Goal: Information Seeking & Learning: Learn about a topic

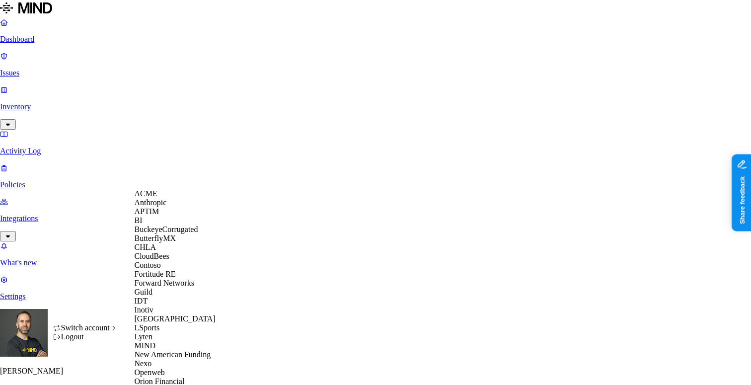
click at [163, 216] on div "APTIM" at bounding box center [183, 211] width 96 height 9
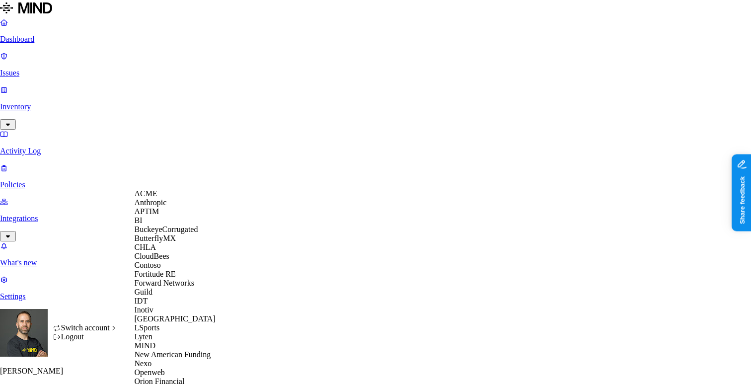
scroll to position [340, 0]
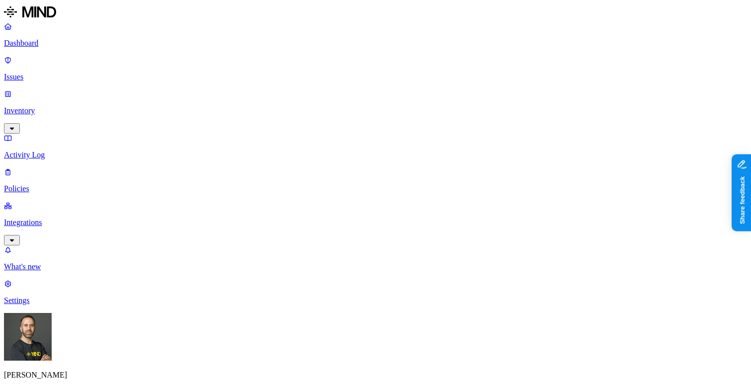
click at [75, 89] on link "Inventory" at bounding box center [375, 110] width 743 height 43
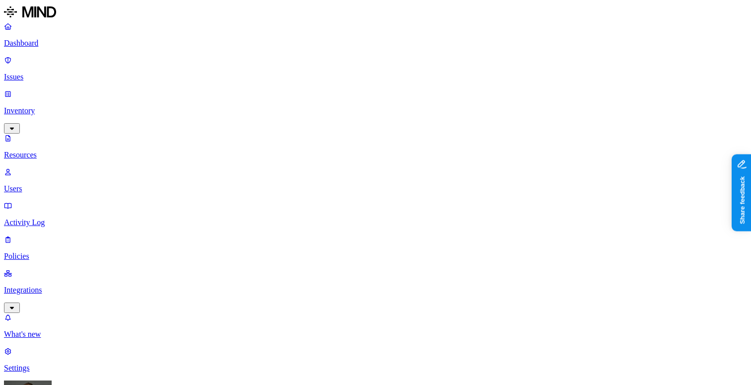
click at [296, 139] on button "button" at bounding box center [300, 140] width 8 height 3
type button "on"
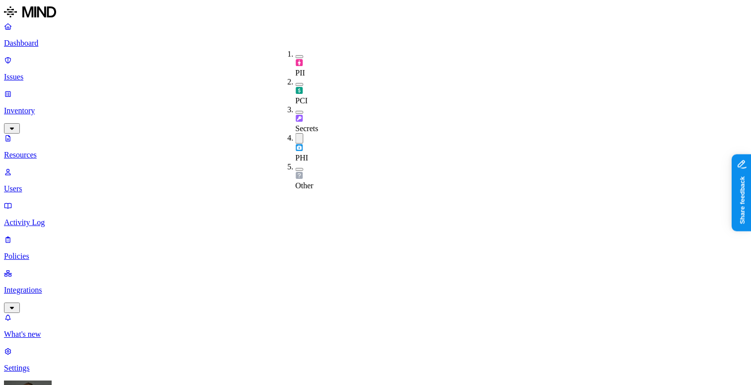
click at [68, 40] on p "Dashboard" at bounding box center [375, 43] width 743 height 9
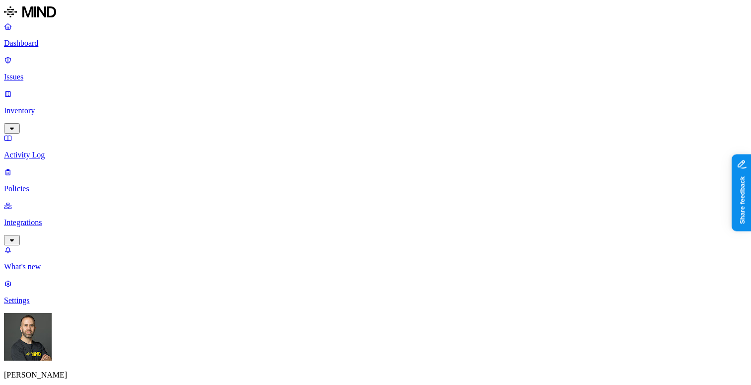
click at [63, 73] on p "Issues" at bounding box center [375, 77] width 743 height 9
type input "medi"
click at [157, 113] on div "Medical Record Number shared with external user" at bounding box center [190, 104] width 95 height 18
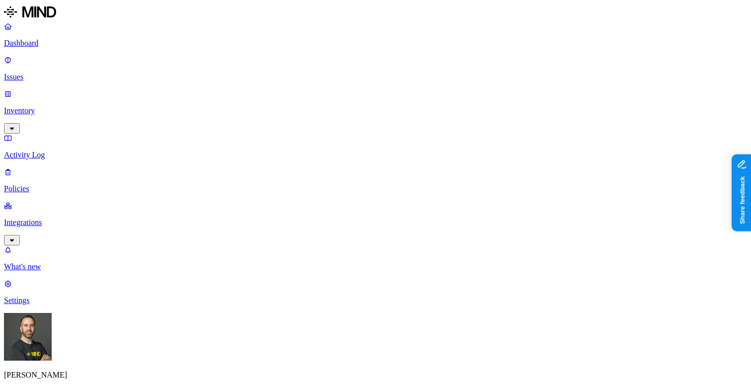
click at [63, 184] on p "Policies" at bounding box center [375, 188] width 743 height 9
click at [330, 192] on label "Classification" at bounding box center [327, 188] width 44 height 8
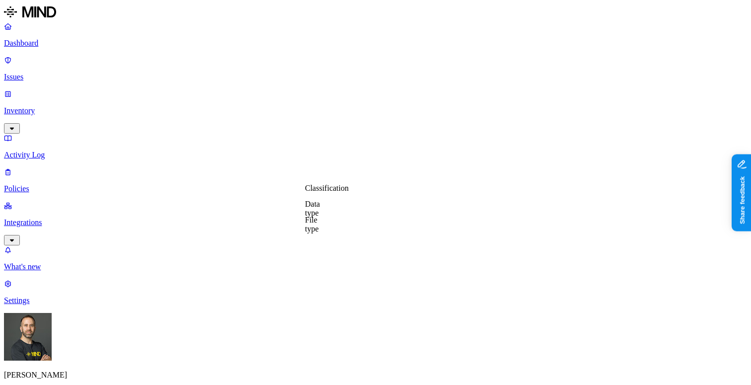
click at [320, 191] on label "Classification" at bounding box center [327, 188] width 44 height 8
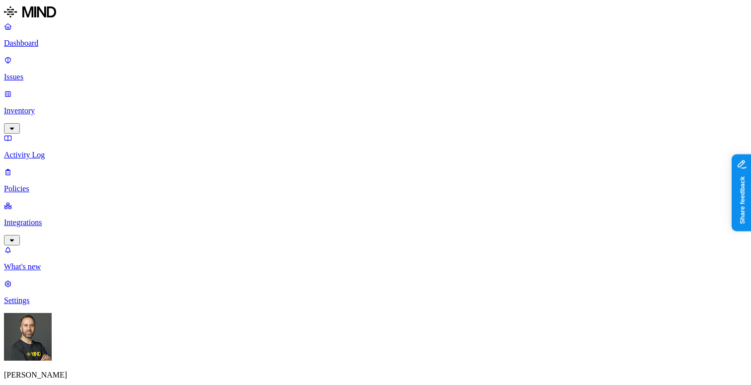
scroll to position [0, 0]
click at [349, 183] on label "Classification" at bounding box center [327, 180] width 44 height 8
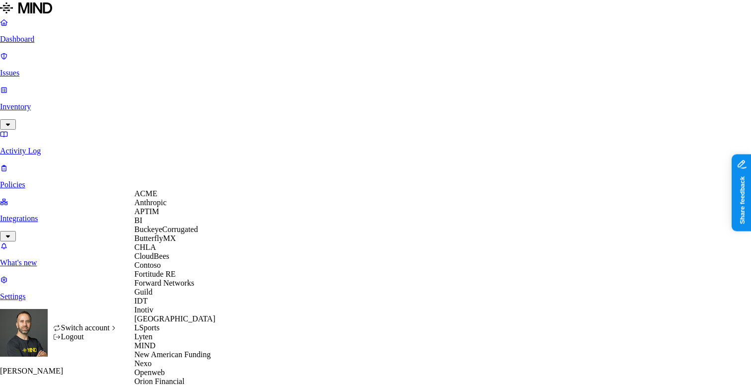
click at [177, 216] on div "APTIM" at bounding box center [183, 211] width 96 height 9
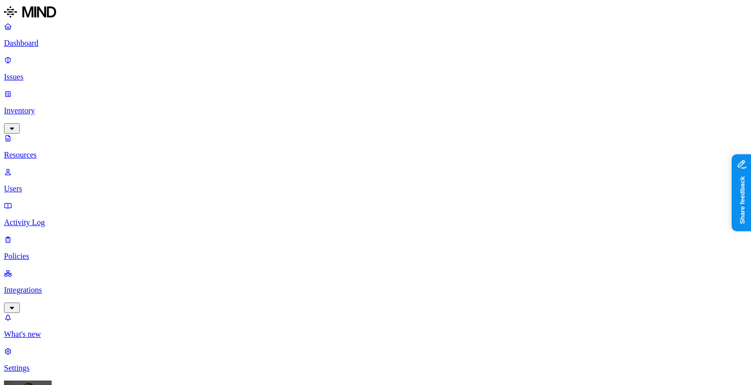
click at [296, 139] on button "button" at bounding box center [300, 140] width 8 height 3
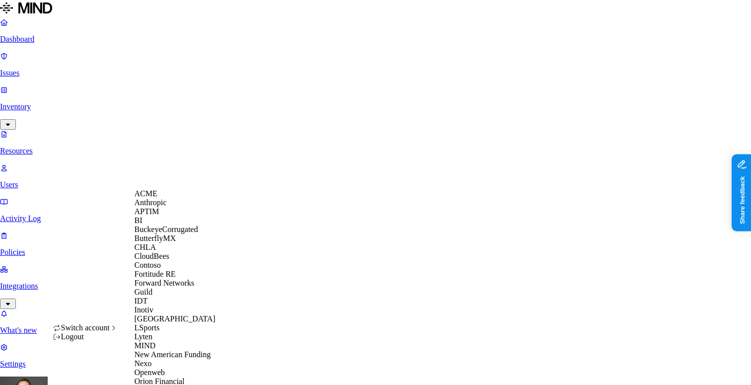
scroll to position [386, 0]
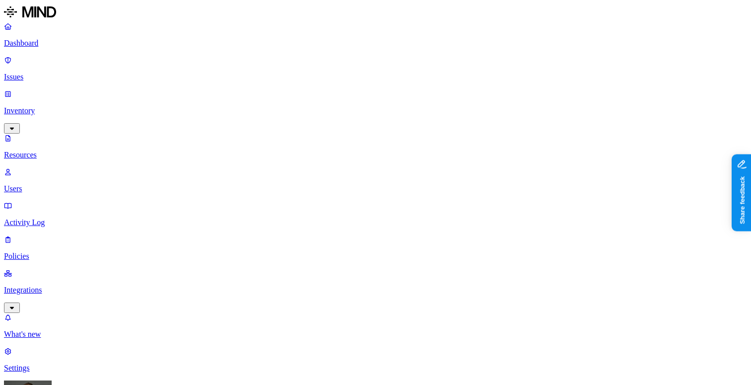
click at [48, 44] on p "Dashboard" at bounding box center [375, 43] width 743 height 9
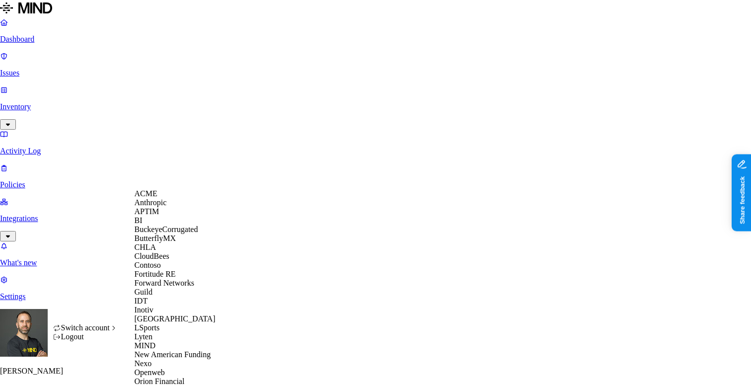
scroll to position [386, 0]
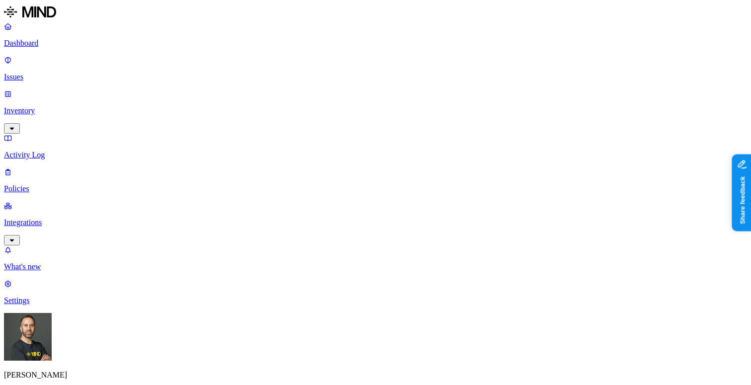
click at [74, 106] on p "Inventory" at bounding box center [375, 110] width 743 height 9
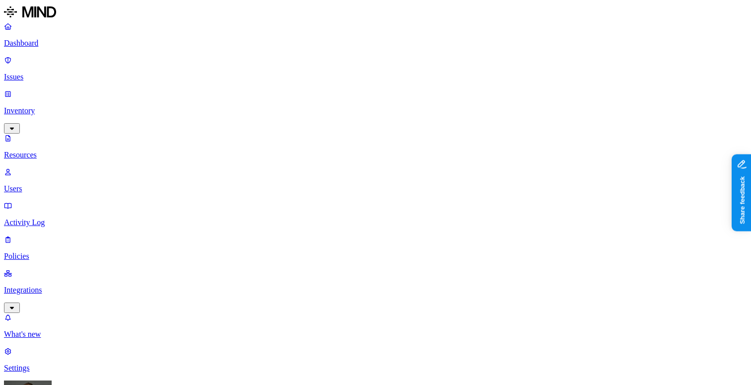
drag, startPoint x: 251, startPoint y: 68, endPoint x: 318, endPoint y: 89, distance: 70.1
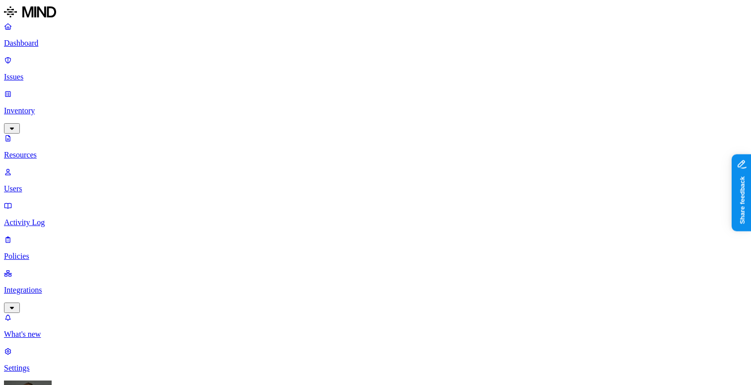
drag, startPoint x: 250, startPoint y: 68, endPoint x: 303, endPoint y: 75, distance: 53.6
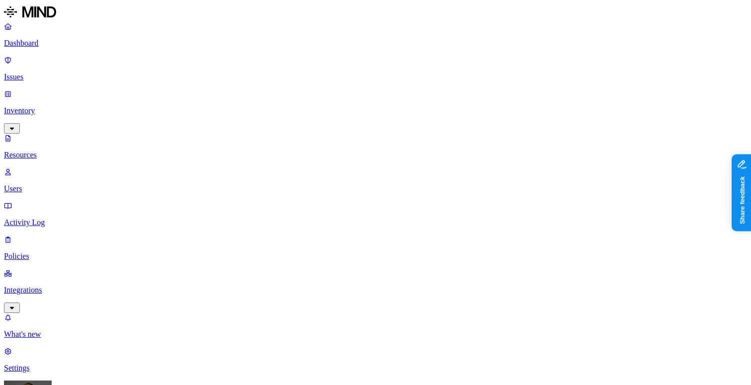
scroll to position [322, 0]
drag, startPoint x: 369, startPoint y: 67, endPoint x: 401, endPoint y: 67, distance: 32.3
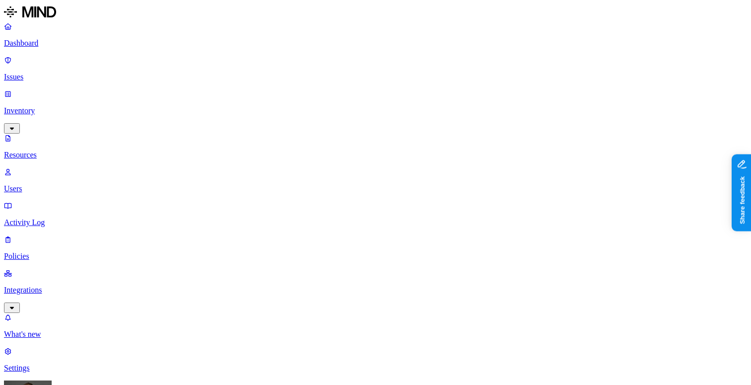
type input "39026"
click at [54, 43] on p "Dashboard" at bounding box center [375, 43] width 743 height 9
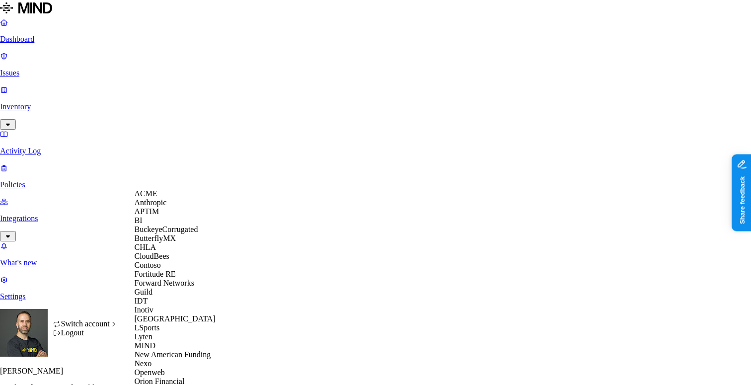
scroll to position [386, 0]
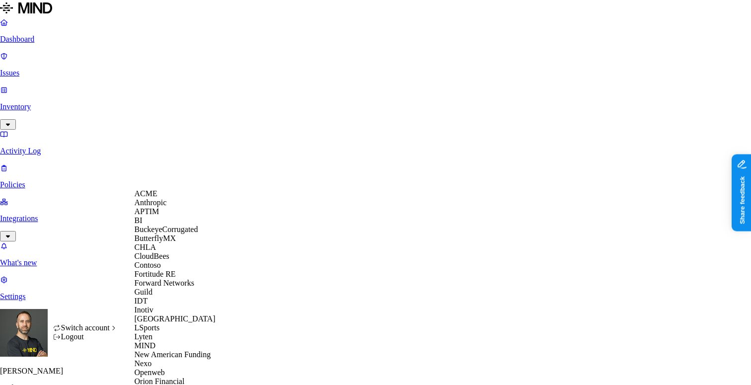
scroll to position [302, 0]
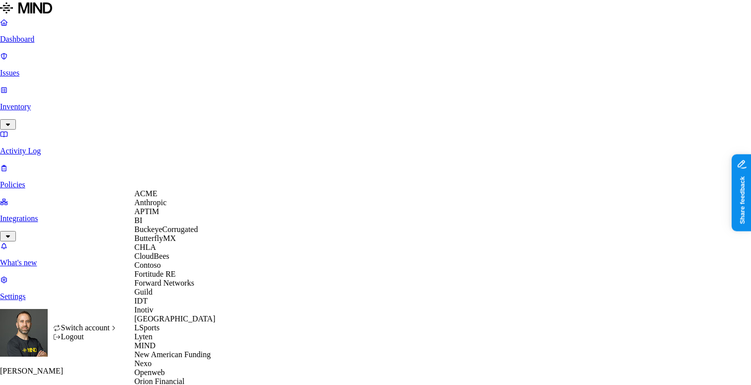
click at [162, 198] on div "ACME" at bounding box center [183, 193] width 96 height 9
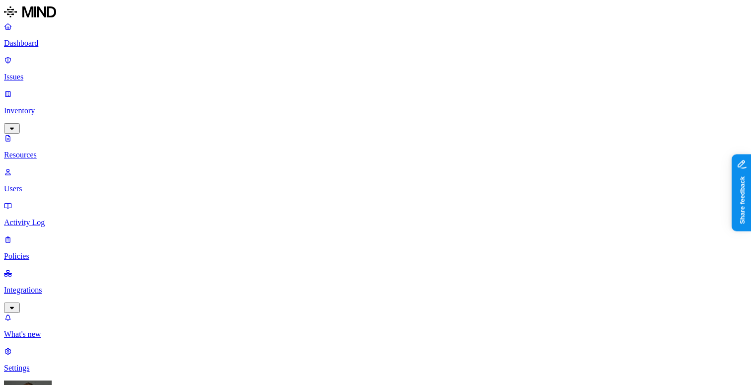
click at [82, 45] on p "Dashboard" at bounding box center [375, 43] width 743 height 9
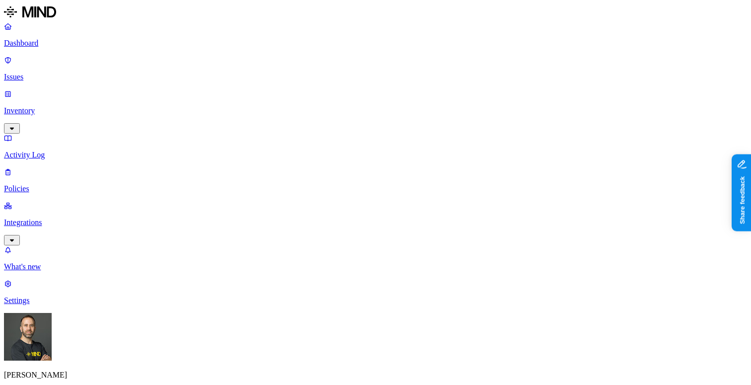
click at [47, 73] on p "Issues" at bounding box center [375, 77] width 743 height 9
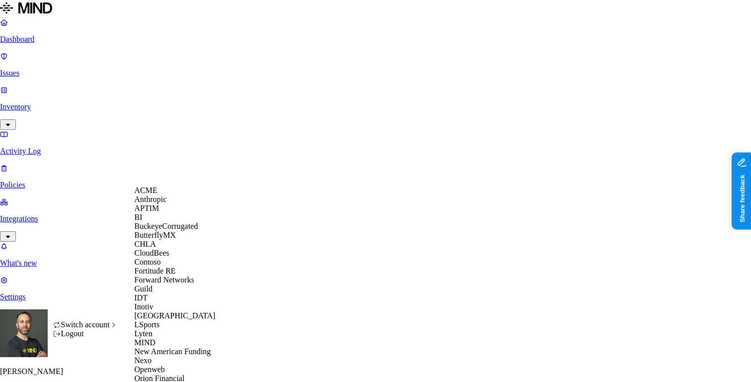
scroll to position [386, 0]
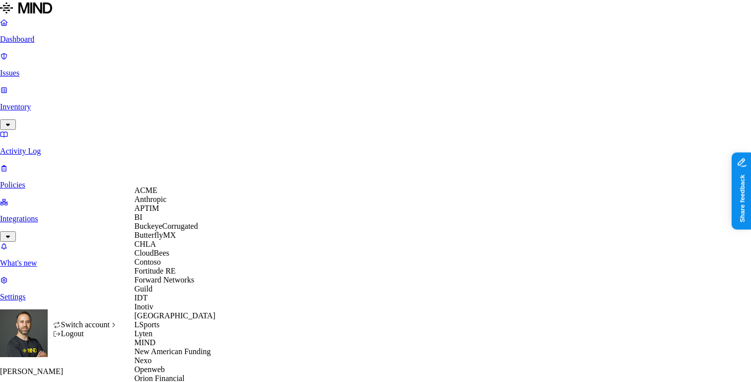
click at [169, 213] on div "APTIM" at bounding box center [183, 208] width 96 height 9
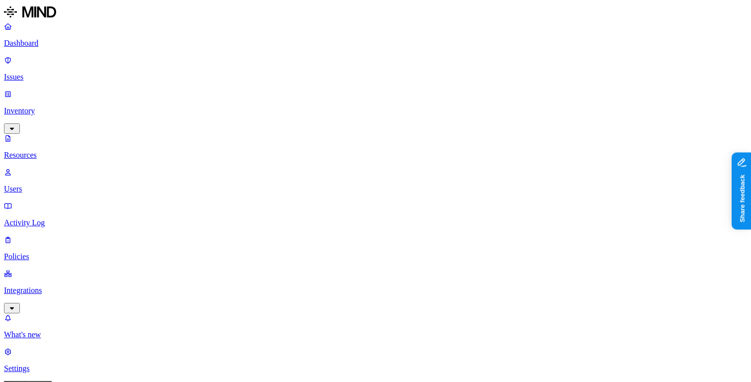
click at [296, 139] on button "button" at bounding box center [300, 140] width 8 height 3
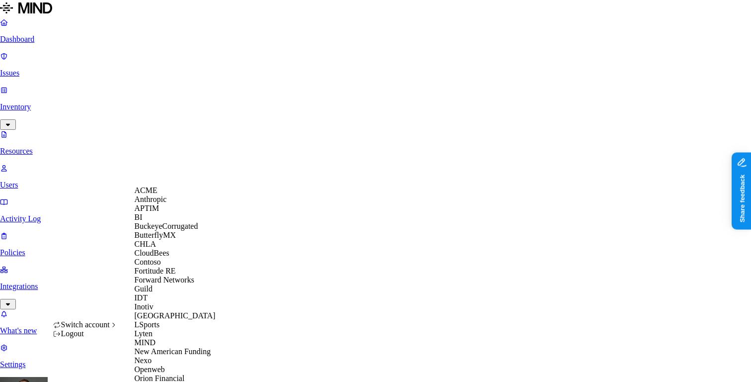
scroll to position [386, 0]
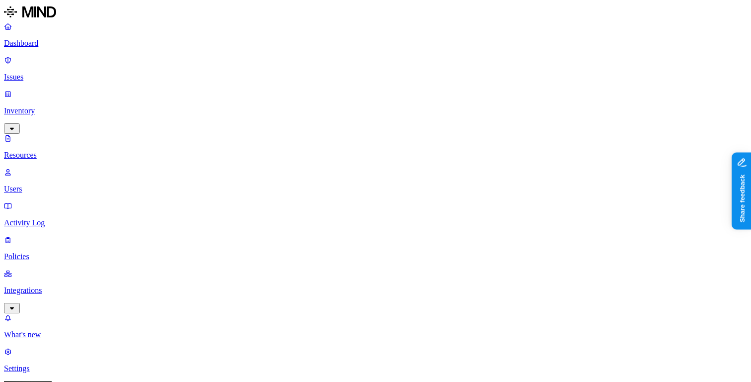
click at [94, 365] on html "Dashboard Issues Inventory Resources Users Activity Log Policies Integrations W…" at bounding box center [375, 348] width 751 height 696
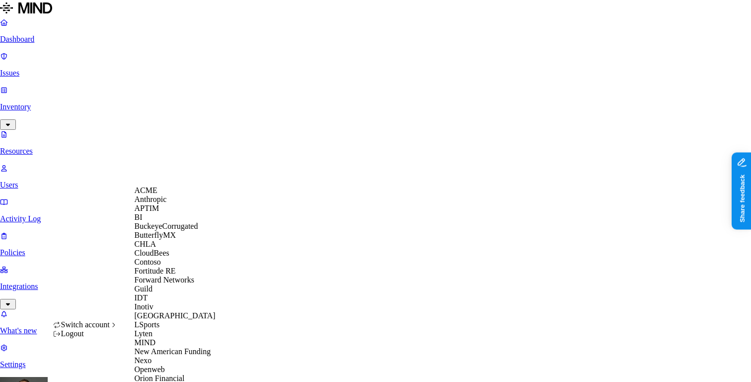
scroll to position [61, 0]
click at [169, 257] on span "CloudBees" at bounding box center [152, 252] width 35 height 8
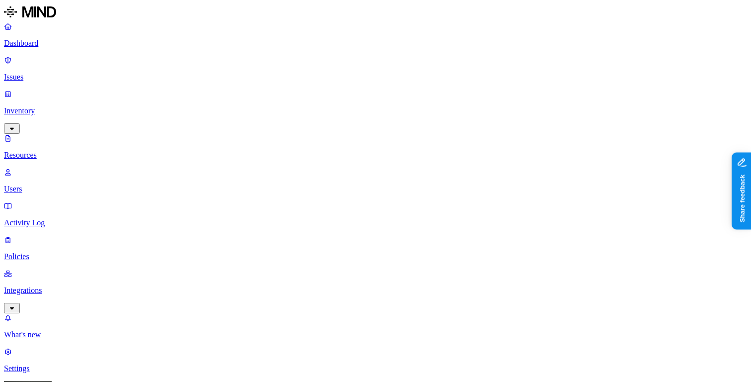
click at [67, 42] on p "Dashboard" at bounding box center [375, 43] width 743 height 9
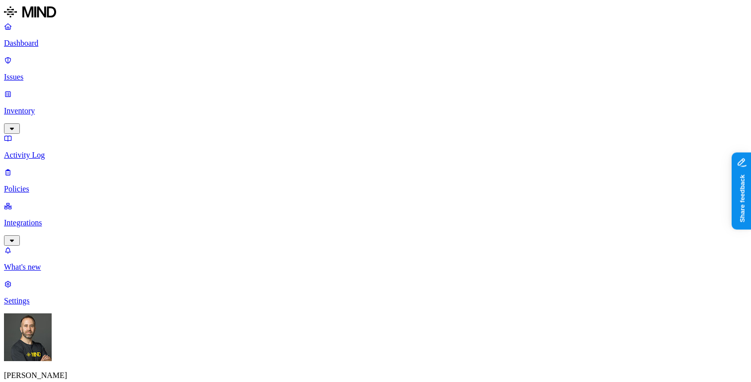
click at [76, 106] on p "Inventory" at bounding box center [375, 110] width 743 height 9
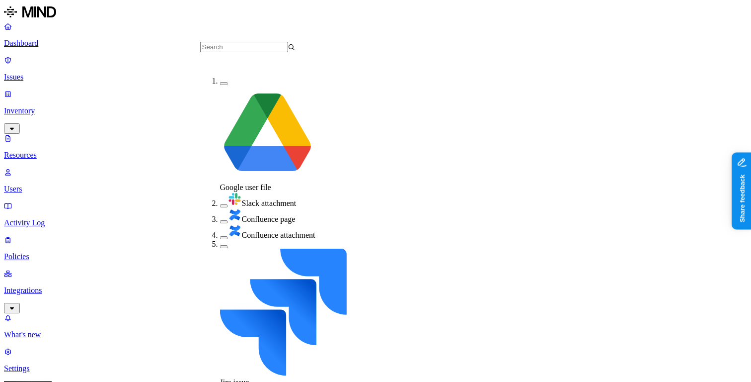
scroll to position [113, 0]
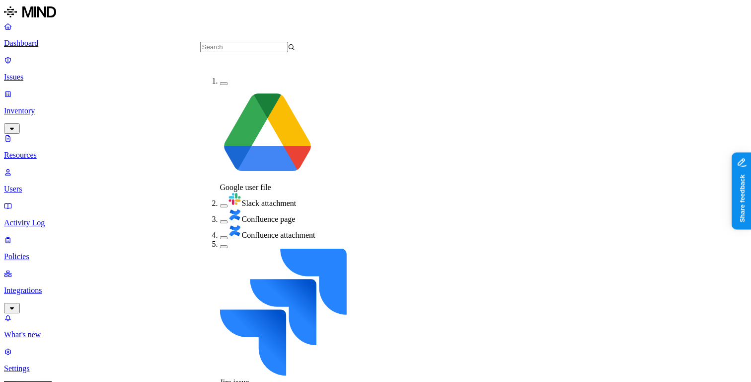
type button "on"
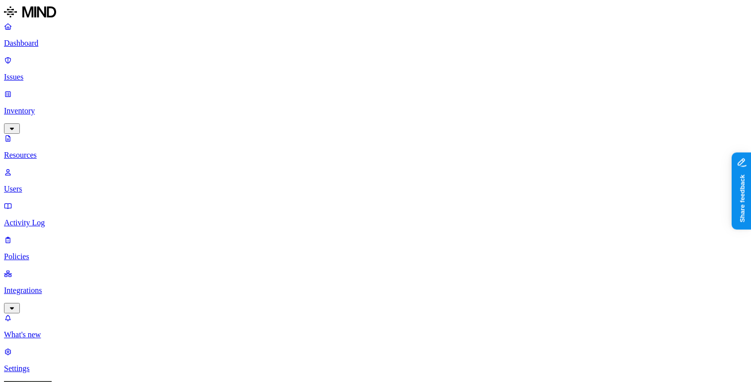
click at [383, 139] on button "button" at bounding box center [387, 140] width 8 height 3
click at [383, 133] on button "button" at bounding box center [387, 138] width 8 height 10
click at [383, 111] on button "button" at bounding box center [387, 112] width 8 height 3
click at [383, 105] on button "button" at bounding box center [387, 110] width 8 height 10
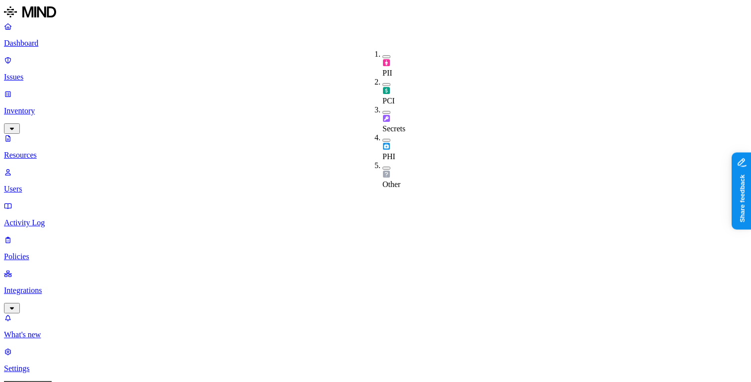
click at [383, 83] on button "button" at bounding box center [387, 84] width 8 height 3
click at [383, 78] on button "button" at bounding box center [387, 83] width 8 height 10
click at [383, 166] on button "button" at bounding box center [387, 167] width 8 height 3
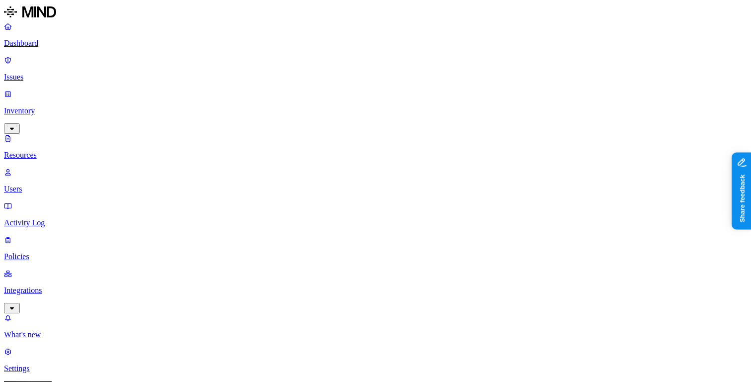
click at [383, 161] on button "button" at bounding box center [387, 166] width 8 height 10
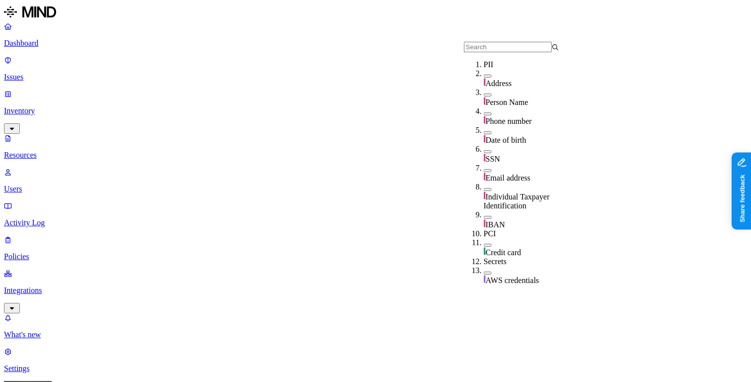
scroll to position [10, 0]
click at [484, 150] on button "button" at bounding box center [488, 151] width 8 height 3
click at [484, 145] on button "button" at bounding box center [488, 150] width 8 height 10
click at [484, 131] on button "button" at bounding box center [488, 132] width 8 height 3
click at [484, 127] on button "button" at bounding box center [488, 131] width 8 height 10
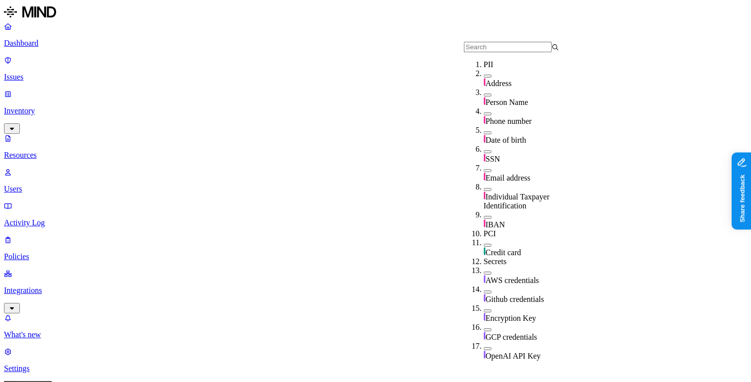
scroll to position [78, 0]
click at [484, 216] on button "button" at bounding box center [488, 217] width 8 height 3
click at [484, 210] on button "button" at bounding box center [488, 215] width 8 height 10
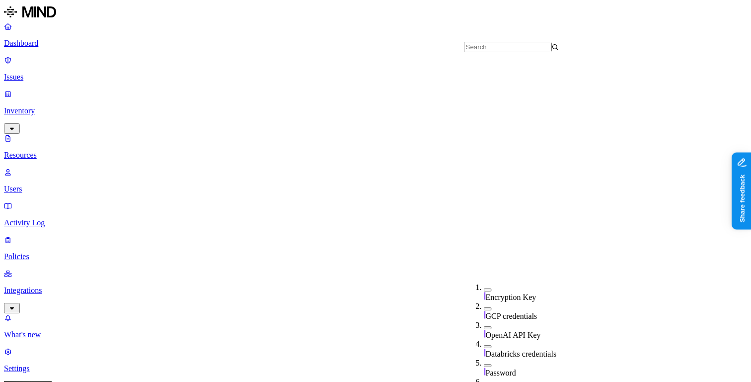
scroll to position [313, 0]
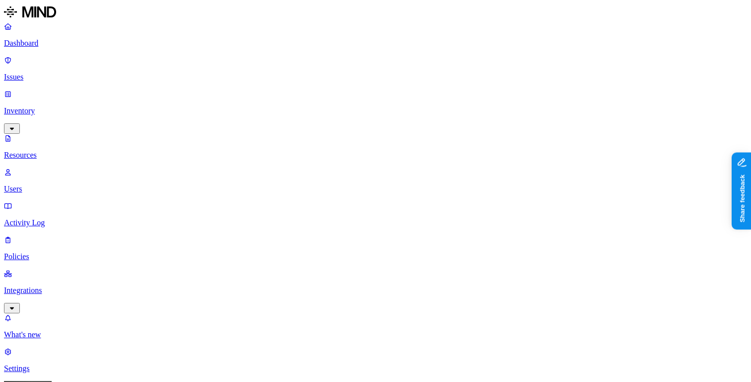
scroll to position [0, 0]
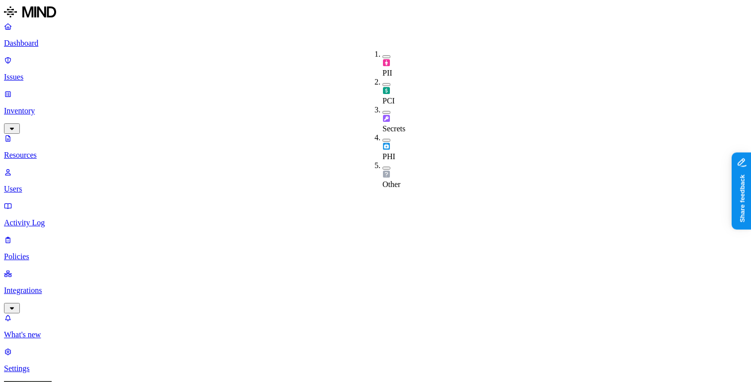
click at [383, 55] on button "button" at bounding box center [387, 56] width 8 height 3
click at [50, 44] on p "Dashboard" at bounding box center [375, 43] width 743 height 9
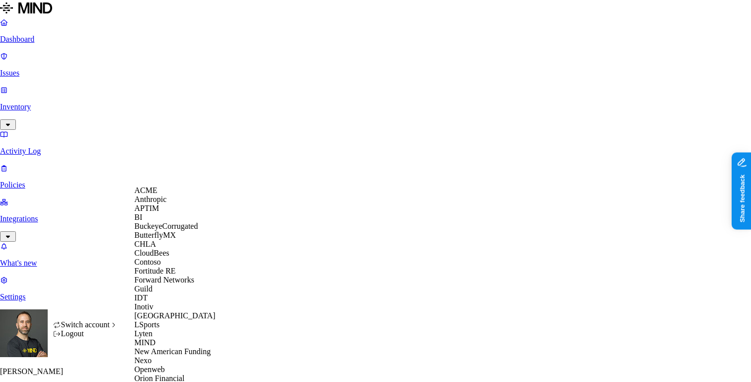
scroll to position [386, 0]
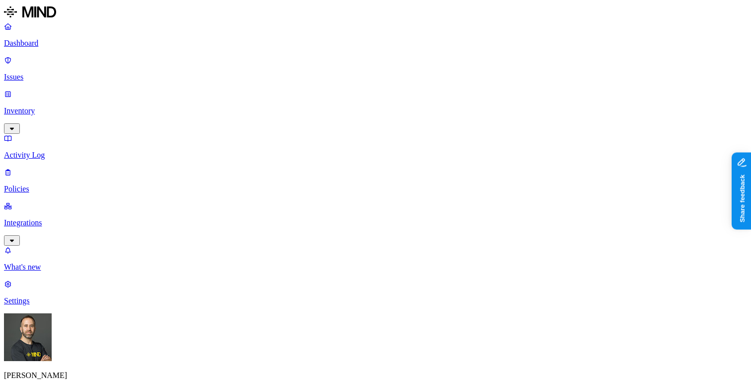
click at [77, 73] on p "Issues" at bounding box center [375, 77] width 743 height 9
click at [97, 355] on div "[PERSON_NAME] Southern [US_STATE] Health" at bounding box center [375, 364] width 743 height 102
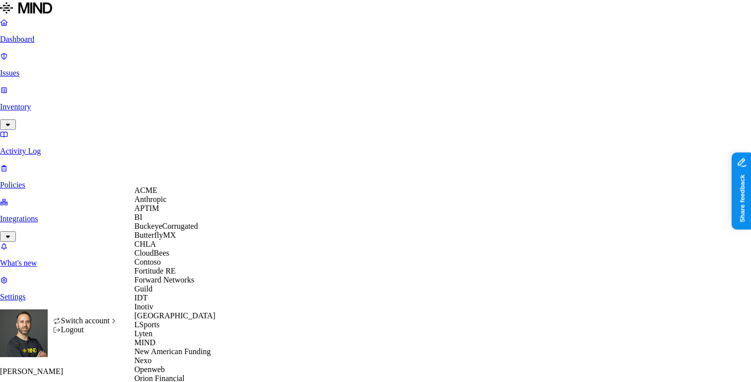
scroll to position [331, 0]
click at [164, 365] on span "Openweb" at bounding box center [150, 369] width 30 height 8
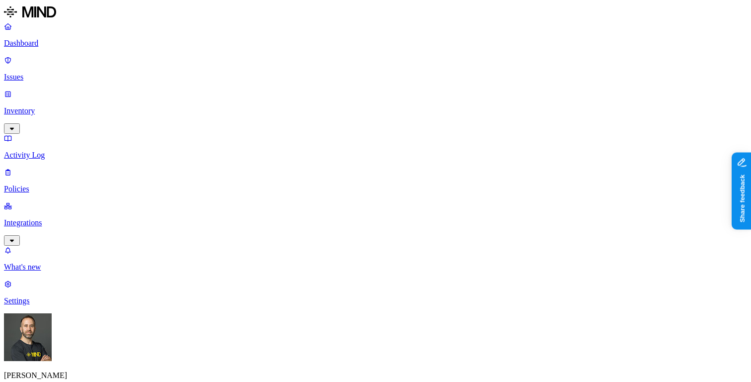
click at [79, 42] on p "Dashboard" at bounding box center [375, 43] width 743 height 9
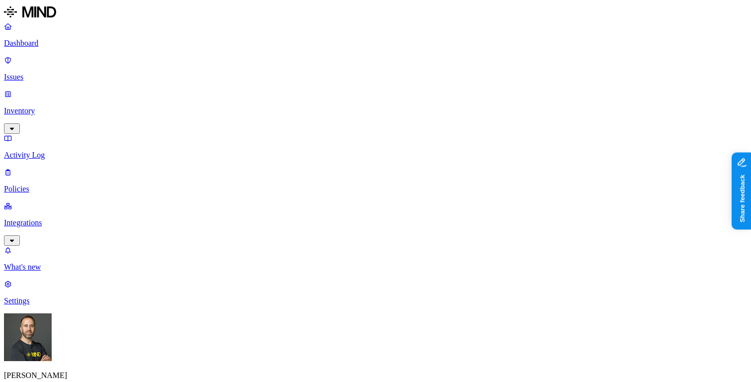
click at [78, 44] on p "Dashboard" at bounding box center [375, 43] width 743 height 9
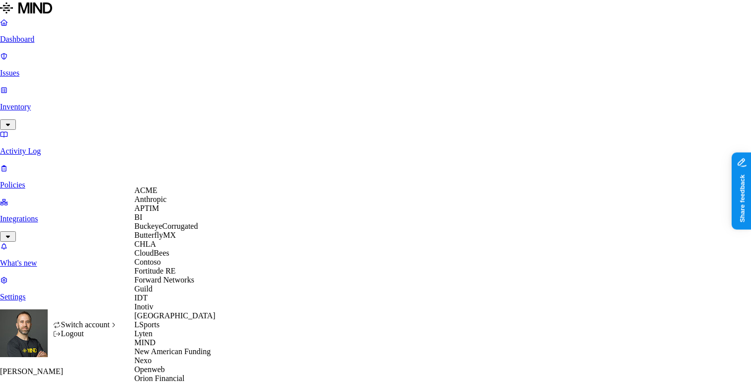
click at [156, 257] on span "CloudBees" at bounding box center [152, 252] width 35 height 8
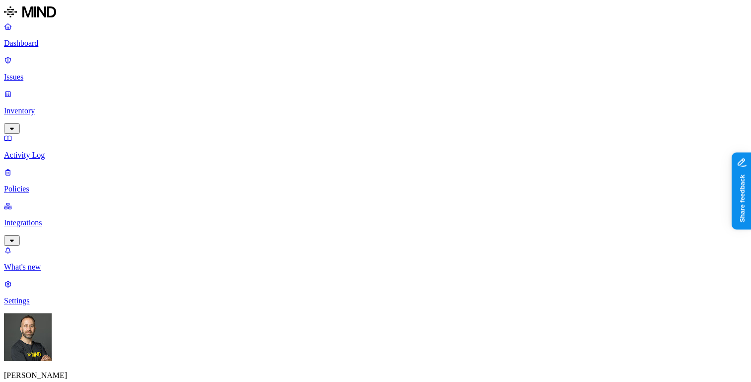
click at [76, 106] on p "Inventory" at bounding box center [375, 110] width 743 height 9
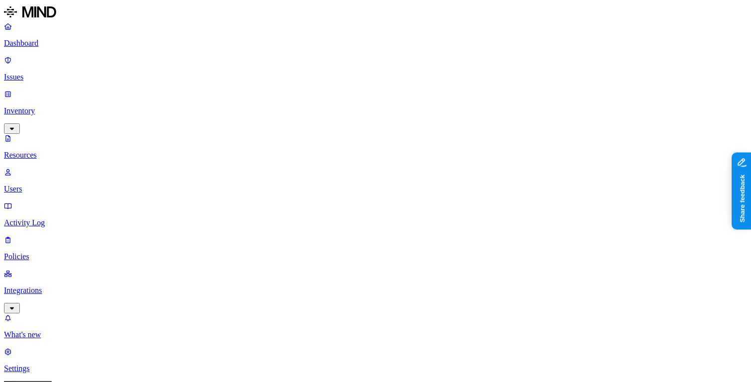
click at [61, 184] on p "Users" at bounding box center [375, 188] width 743 height 9
click at [276, 85] on div "External" at bounding box center [276, 86] width 0 height 18
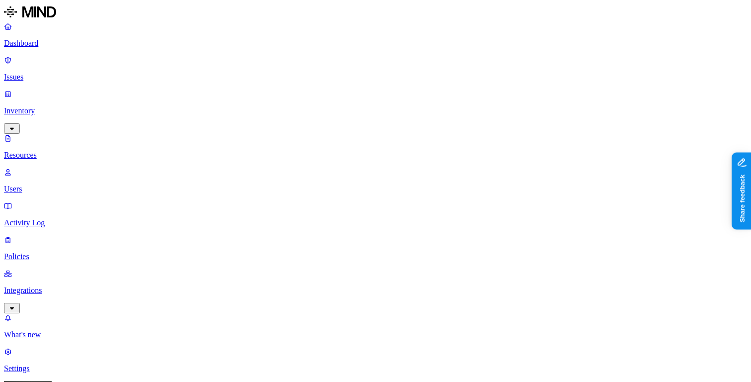
click at [60, 151] on p "Resources" at bounding box center [375, 155] width 743 height 9
click at [484, 162] on button "button" at bounding box center [488, 163] width 8 height 3
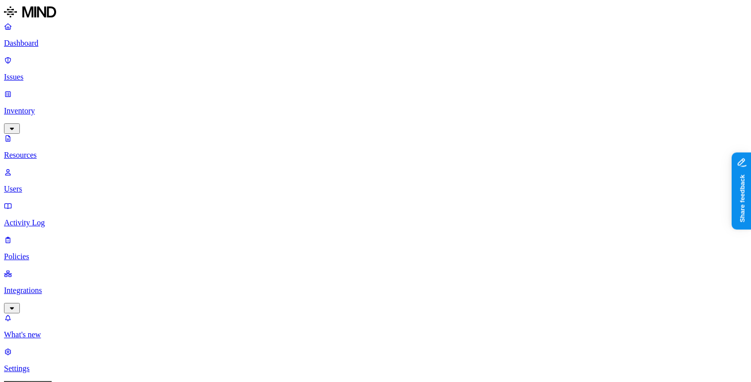
scroll to position [264, 0]
drag, startPoint x: 602, startPoint y: 163, endPoint x: 630, endPoint y: 161, distance: 27.4
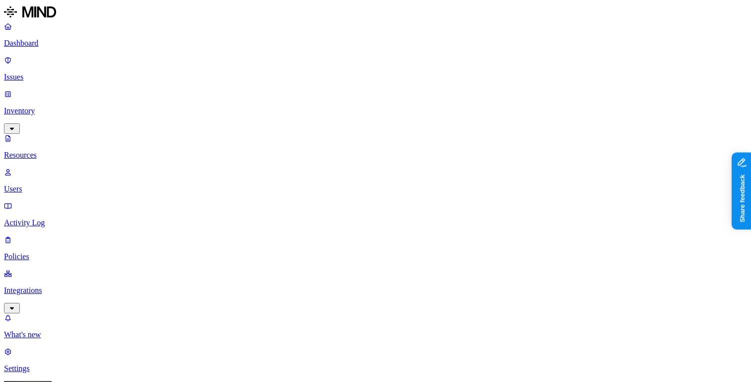
scroll to position [182, 0]
drag, startPoint x: 601, startPoint y: 252, endPoint x: 621, endPoint y: 252, distance: 19.9
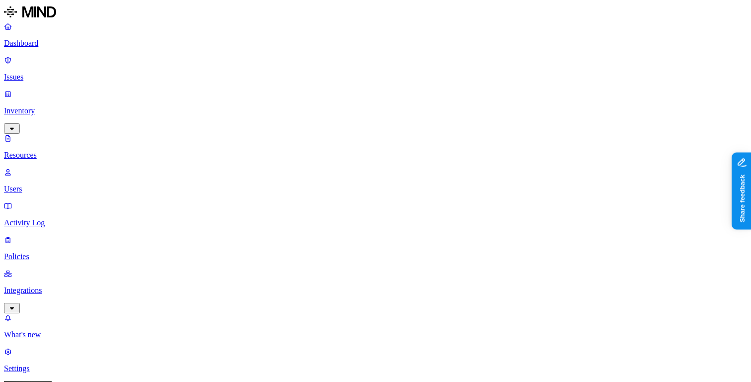
click at [65, 224] on nav "Dashboard Issues Inventory Resources Users Activity Log Policies Integrations W…" at bounding box center [375, 197] width 743 height 351
click at [37, 218] on p "Activity Log" at bounding box center [375, 222] width 743 height 9
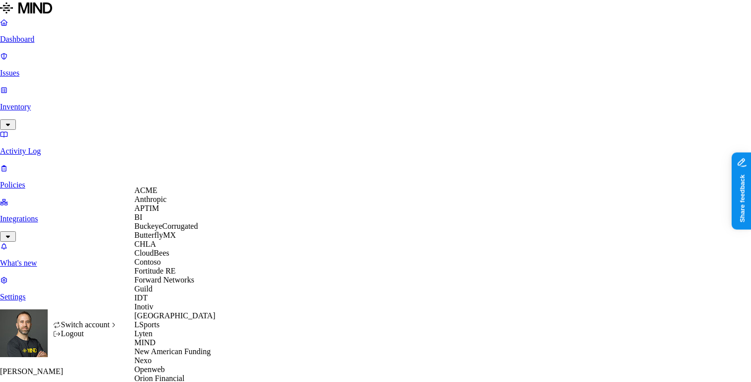
scroll to position [386, 0]
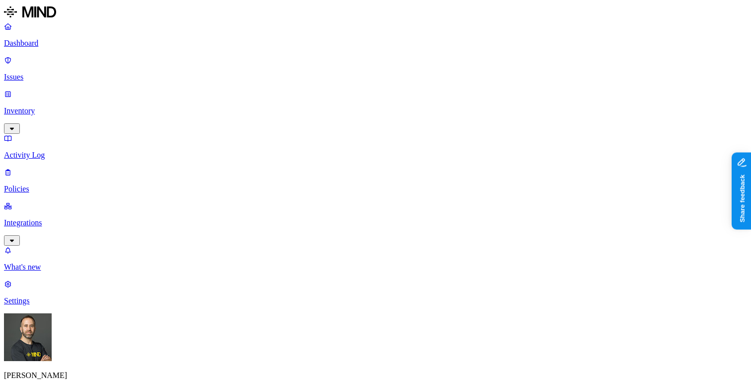
click at [60, 73] on p "Issues" at bounding box center [375, 77] width 743 height 9
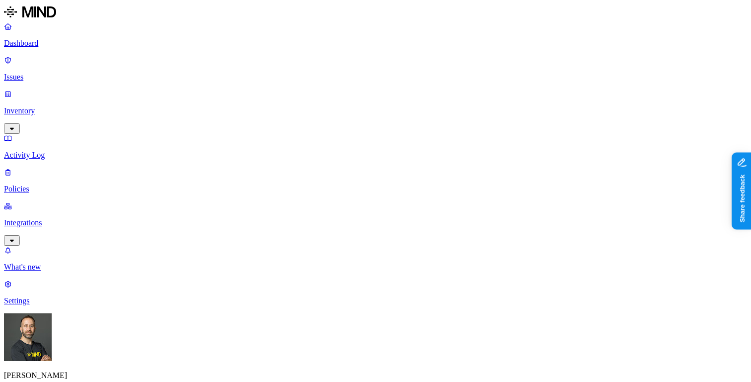
click at [91, 363] on html "Dashboard Issues Inventory Activity Log Policies Integrations What's new 1 Sett…" at bounding box center [375, 294] width 751 height 588
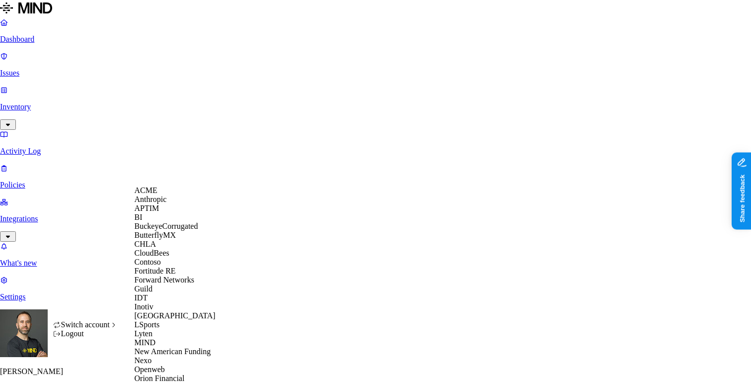
scroll to position [329, 0]
click at [164, 365] on span "Openweb" at bounding box center [150, 369] width 30 height 8
